Goal: Find specific page/section: Find specific page/section

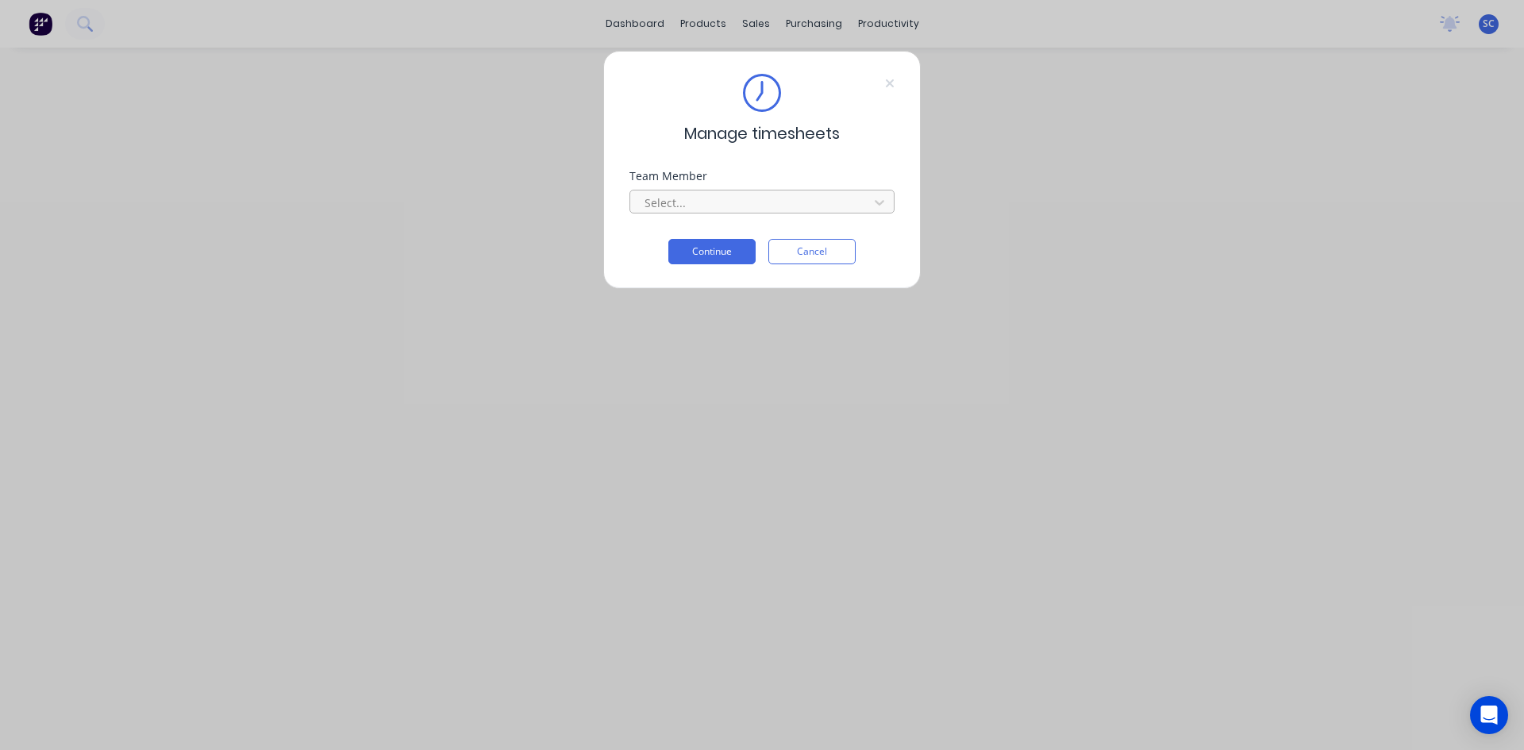
click at [726, 196] on div at bounding box center [751, 203] width 217 height 20
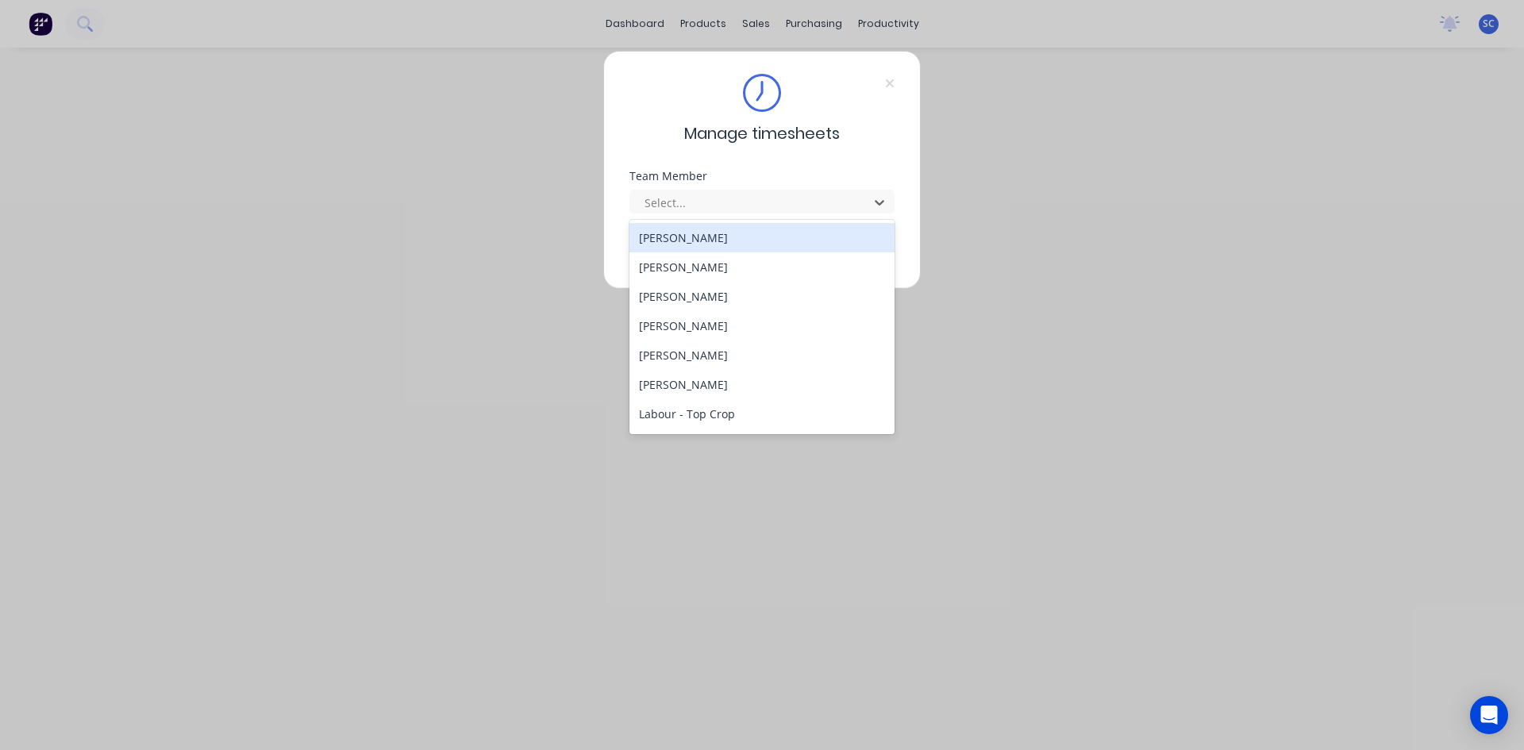
click at [742, 232] on div "[PERSON_NAME]" at bounding box center [761, 237] width 265 height 29
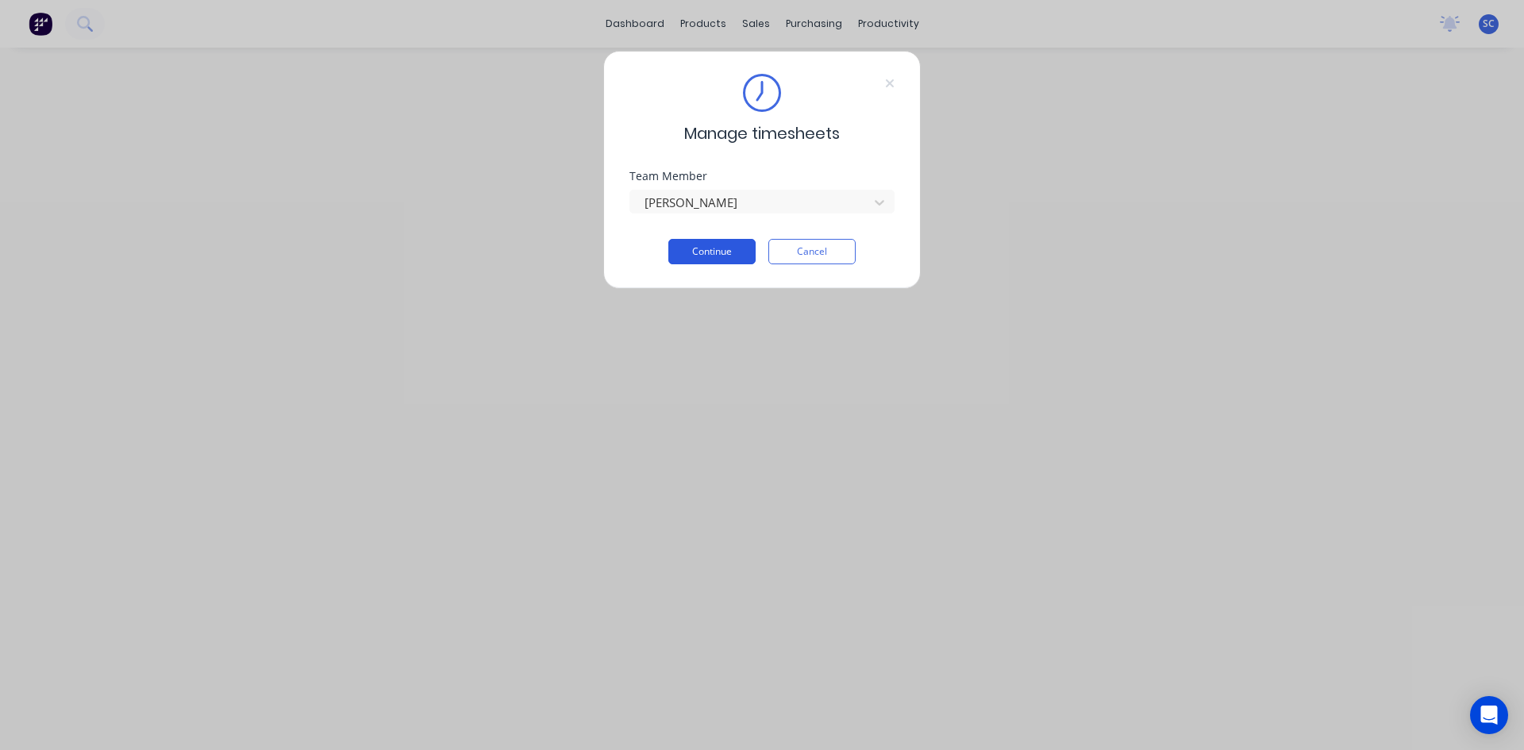
click at [716, 256] on button "Continue" at bounding box center [711, 251] width 87 height 25
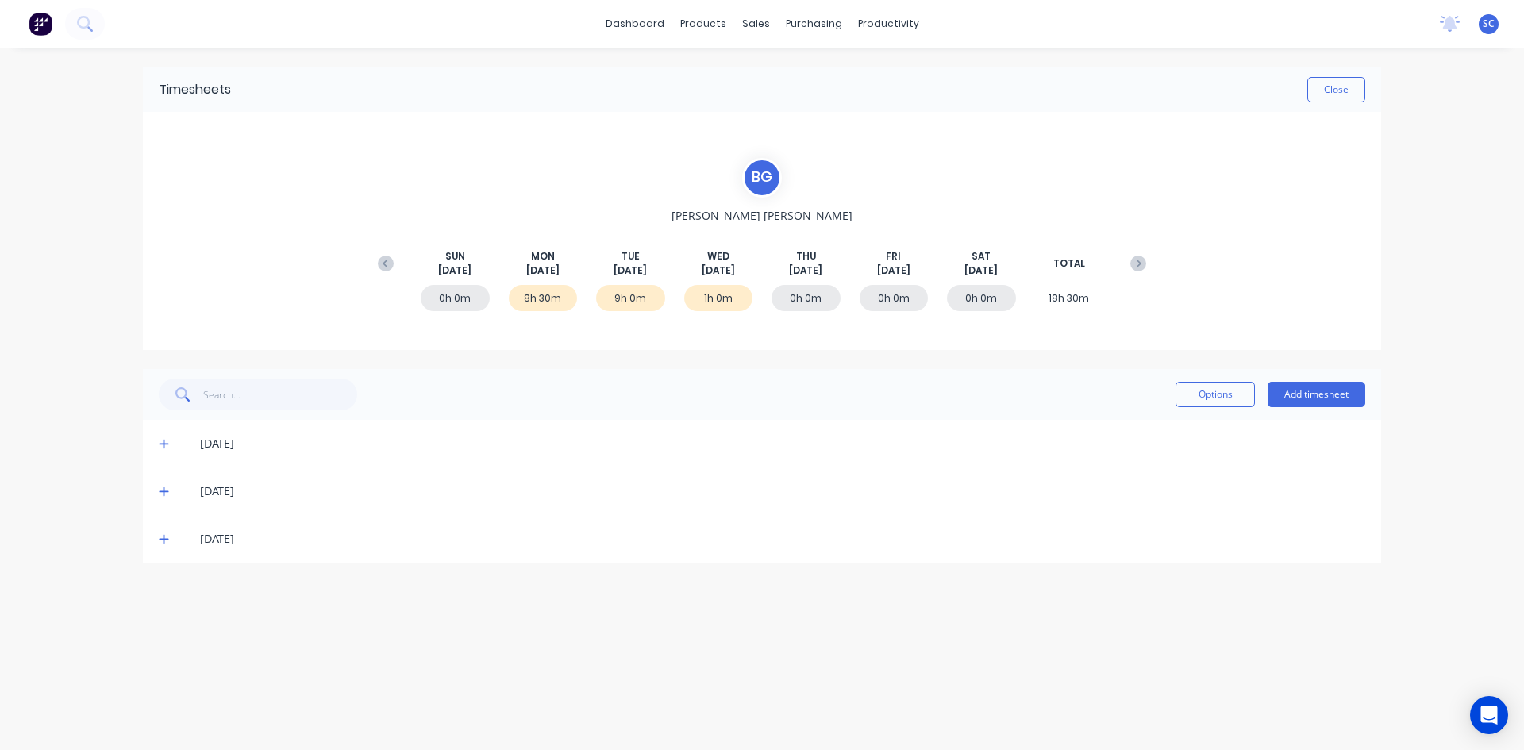
click at [163, 542] on icon at bounding box center [164, 538] width 10 height 11
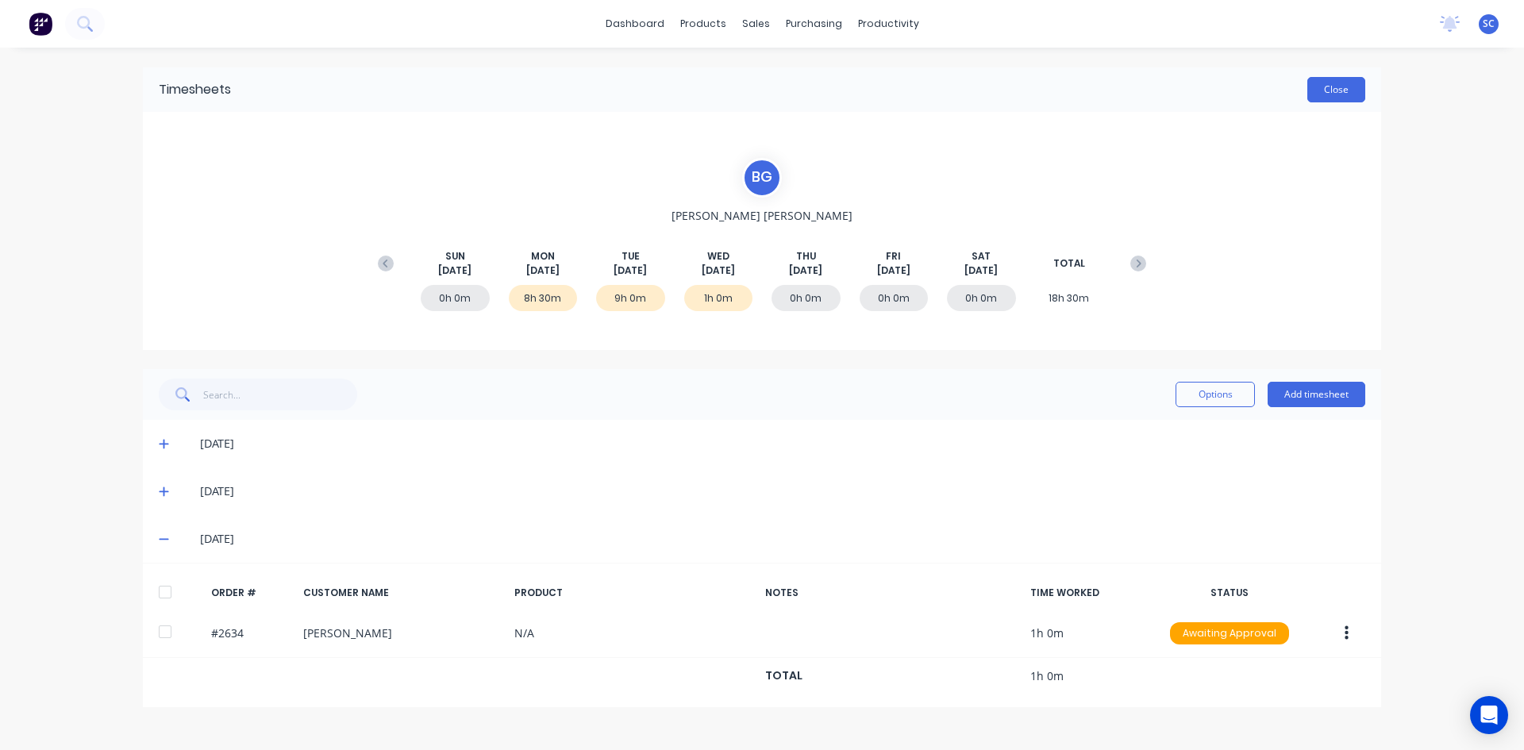
click at [1345, 85] on button "Close" at bounding box center [1336, 89] width 58 height 25
